Goal: Task Accomplishment & Management: Manage account settings

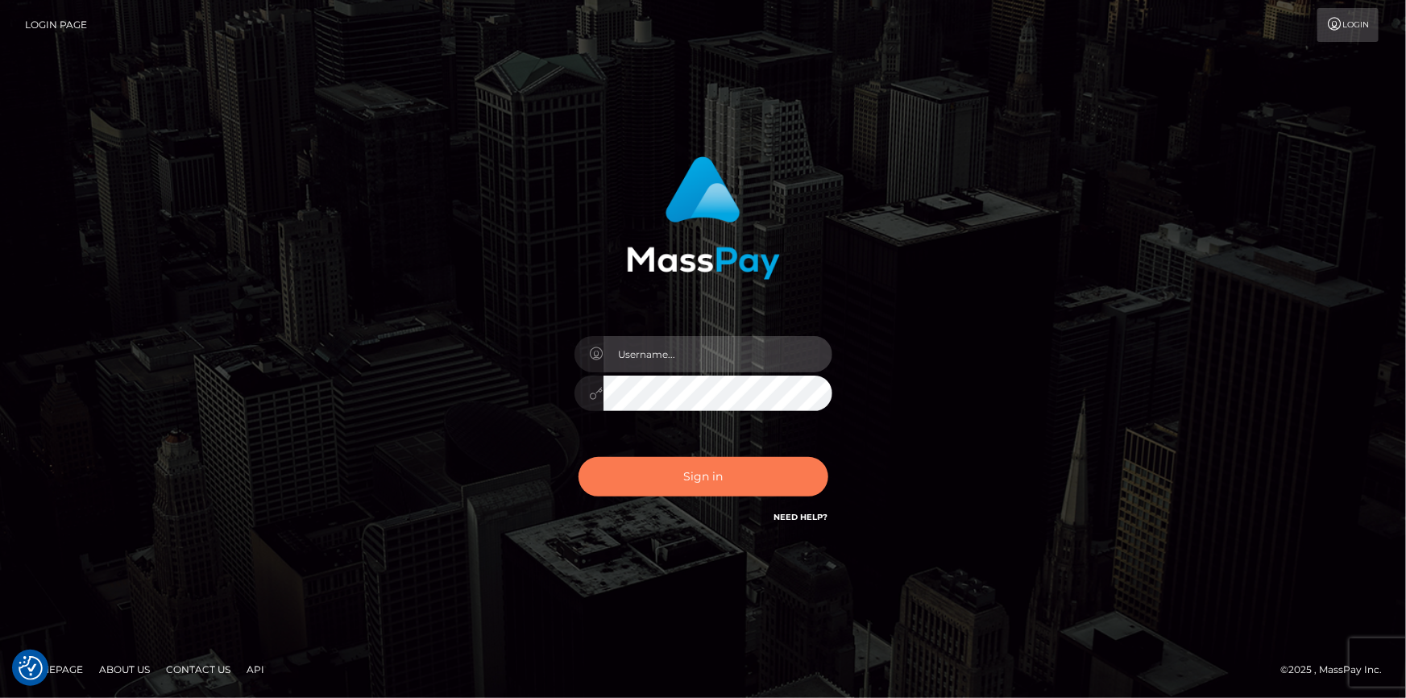
type input "dszikszai"
click at [635, 486] on button "Sign in" at bounding box center [704, 476] width 250 height 39
type input "dszikszai"
click at [685, 484] on button "Sign in" at bounding box center [704, 476] width 250 height 39
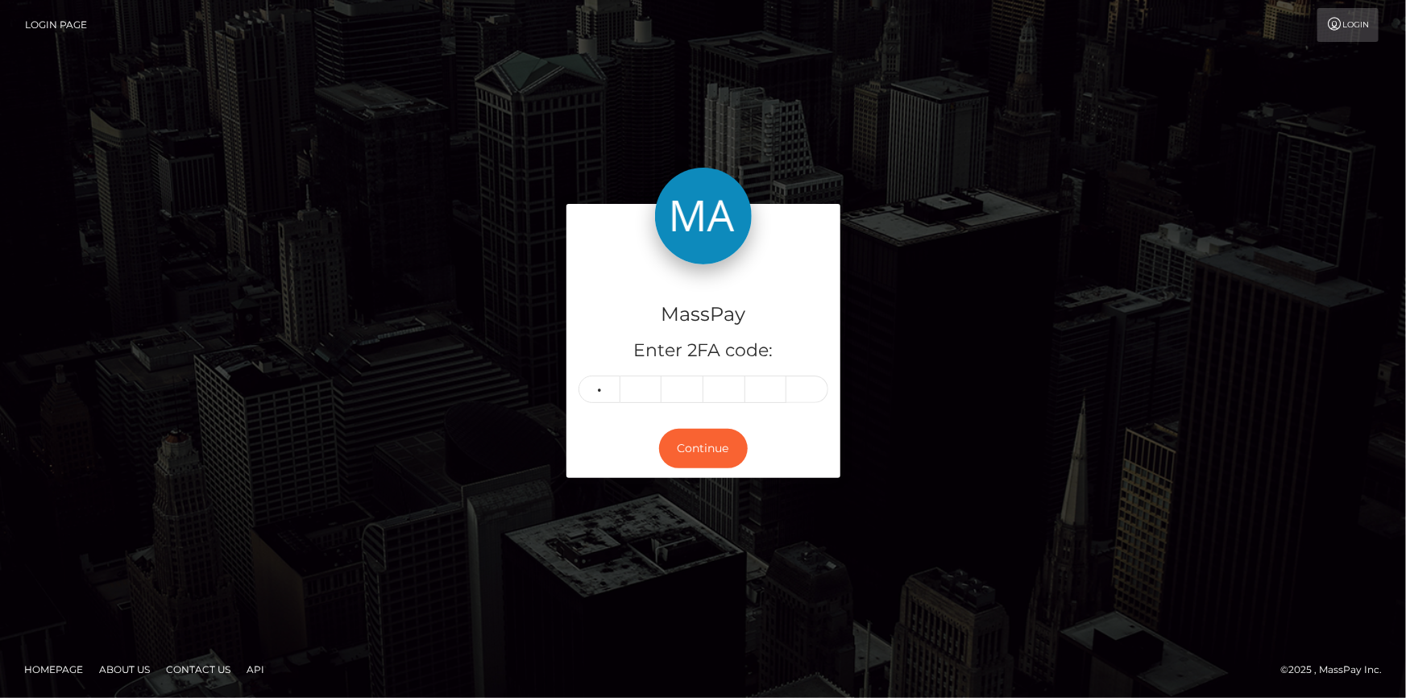
type input "5"
type input "6"
type input "7"
type input "0"
type input "6"
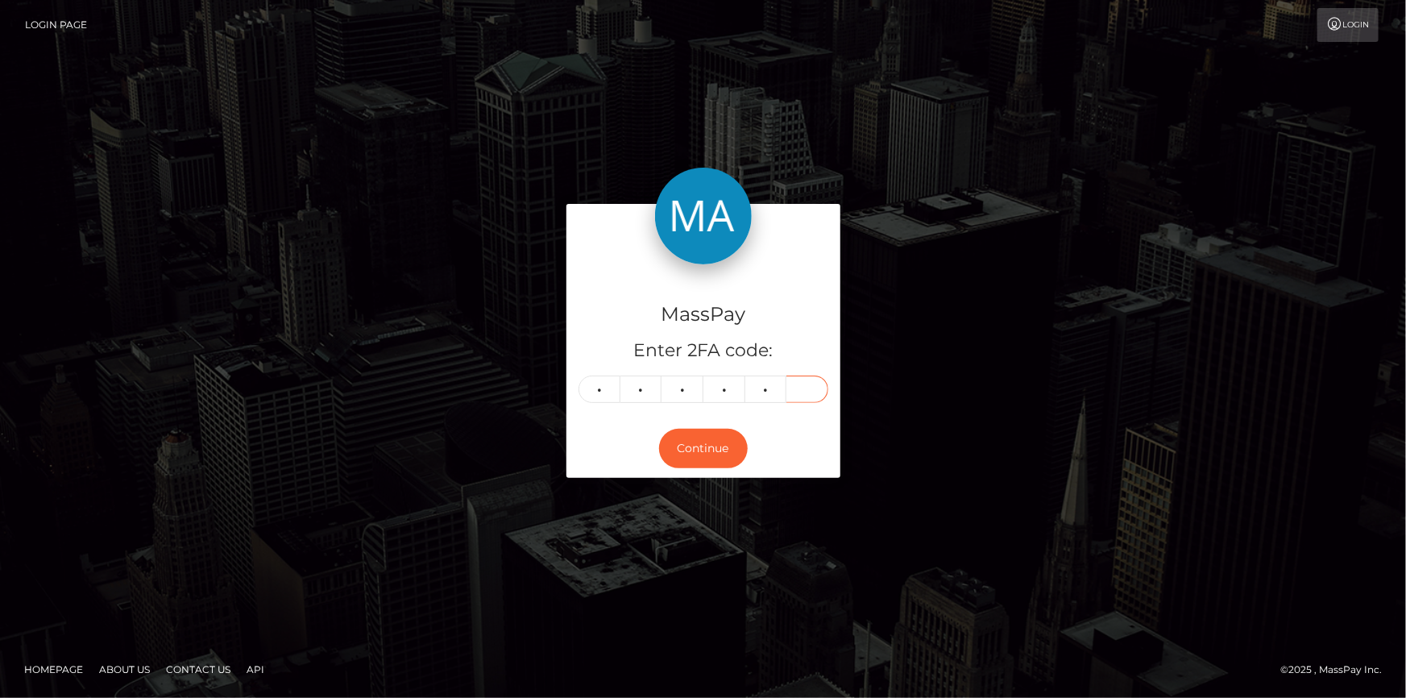
type input "6"
